Goal: Navigation & Orientation: Find specific page/section

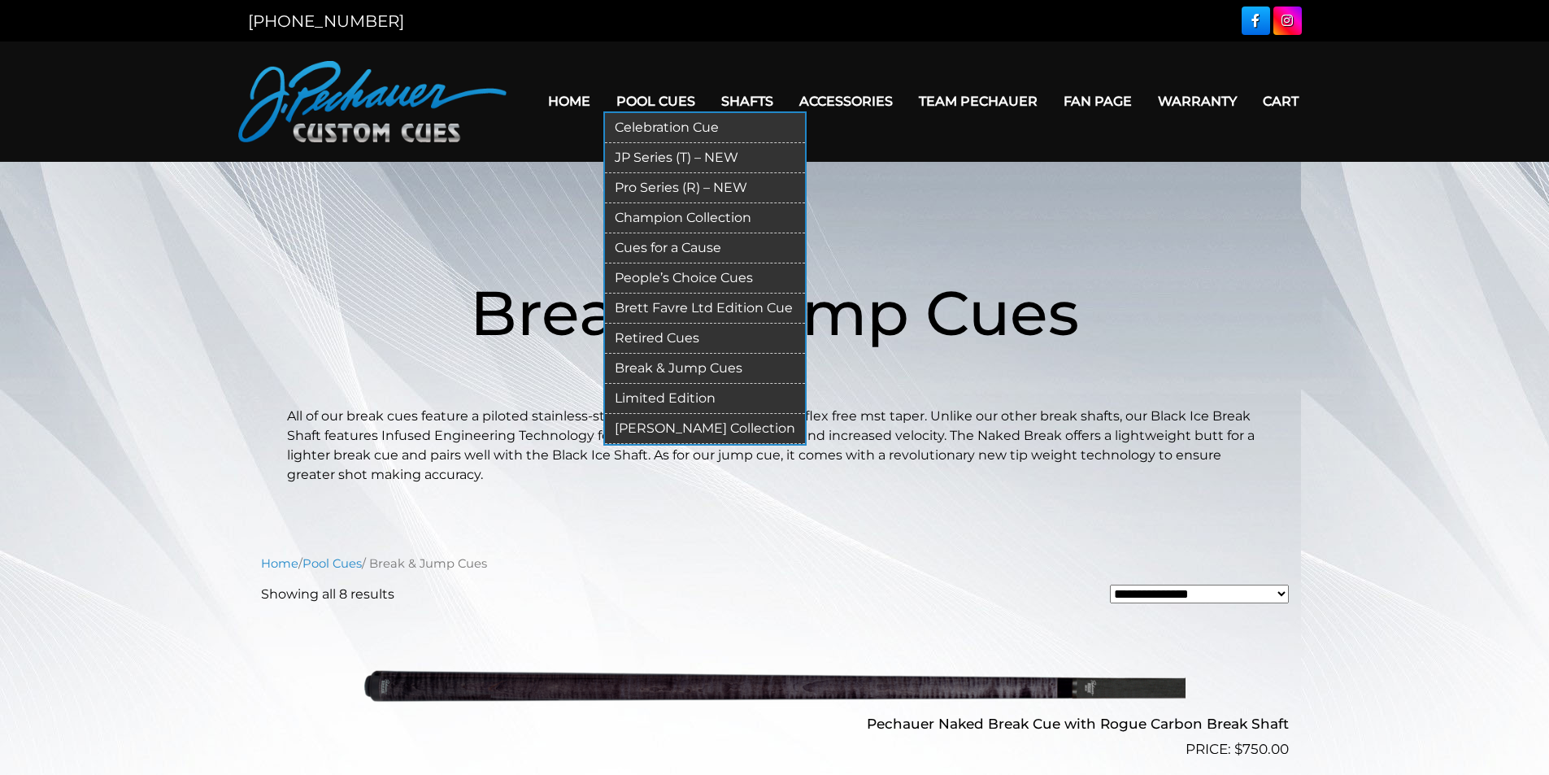
click at [652, 156] on link "JP Series (T) – NEW" at bounding box center [705, 158] width 200 height 30
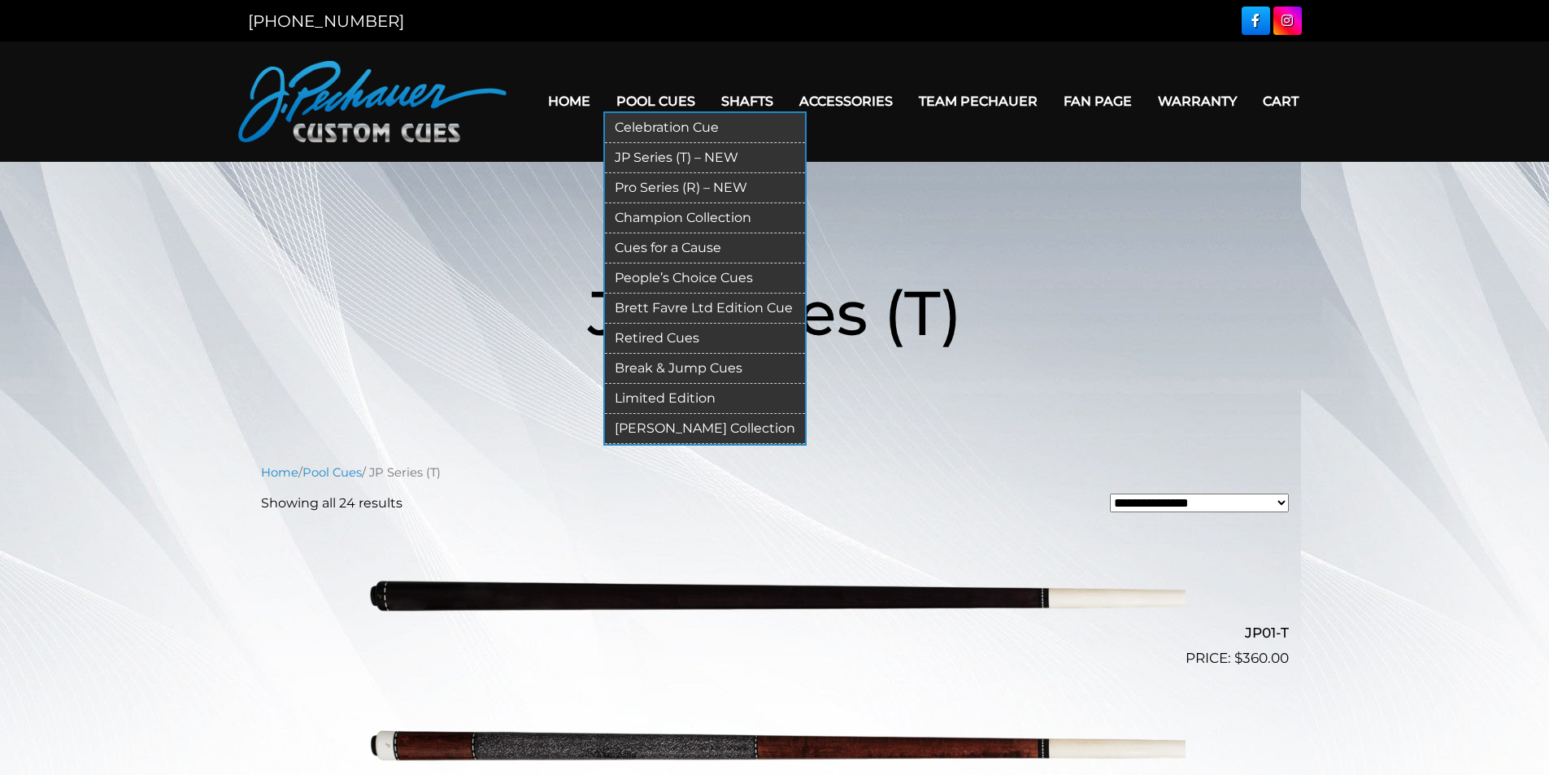
click at [703, 368] on link "Break & Jump Cues" at bounding box center [705, 369] width 200 height 30
